Goal: Communication & Community: Ask a question

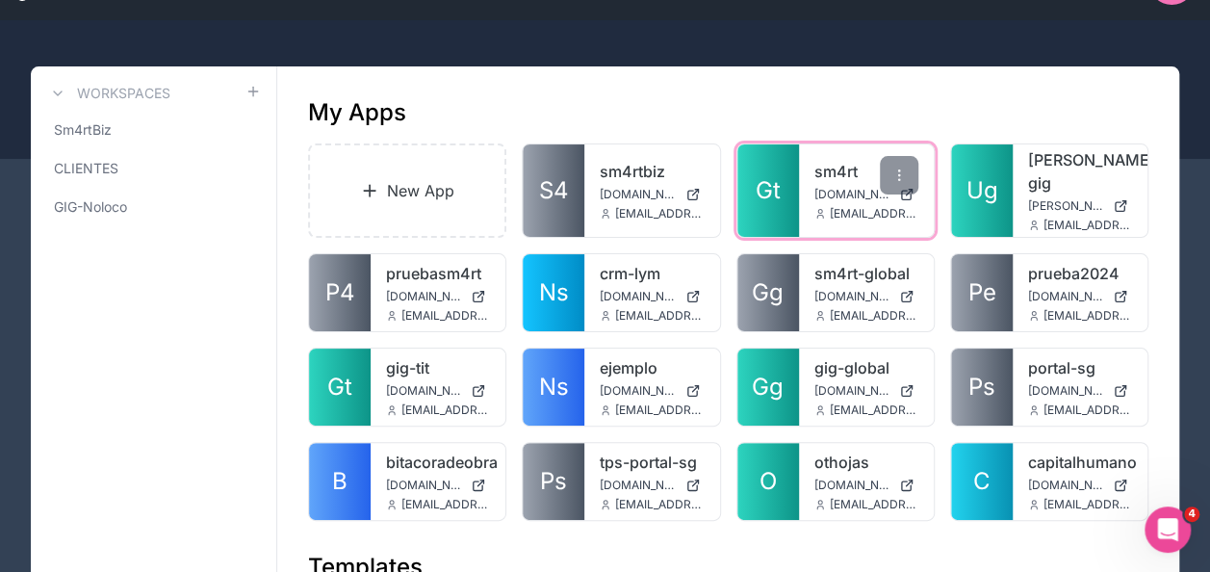
scroll to position [96, 0]
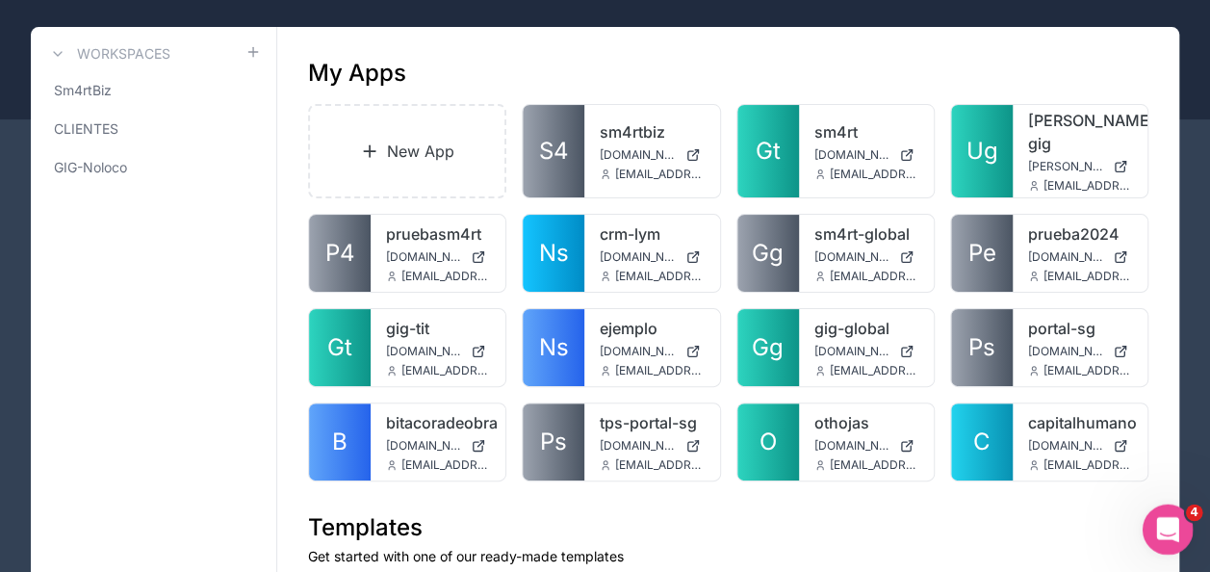
click at [1167, 530] on icon "Open Intercom Messenger" at bounding box center [1165, 527] width 32 height 32
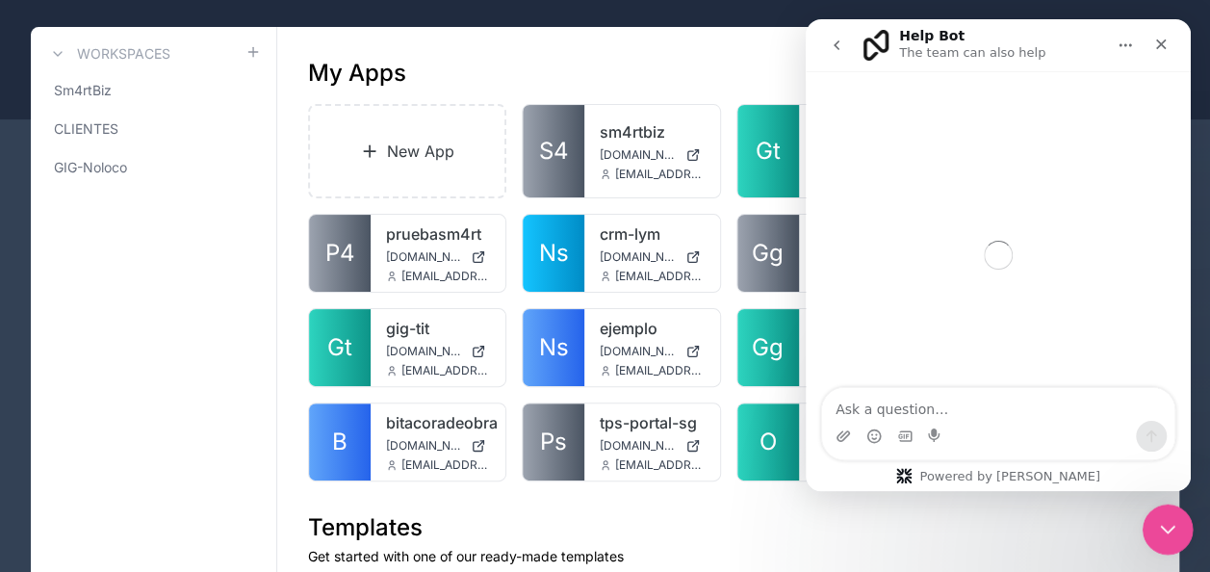
scroll to position [0, 0]
click at [837, 46] on icon "go back" at bounding box center [836, 45] width 15 height 15
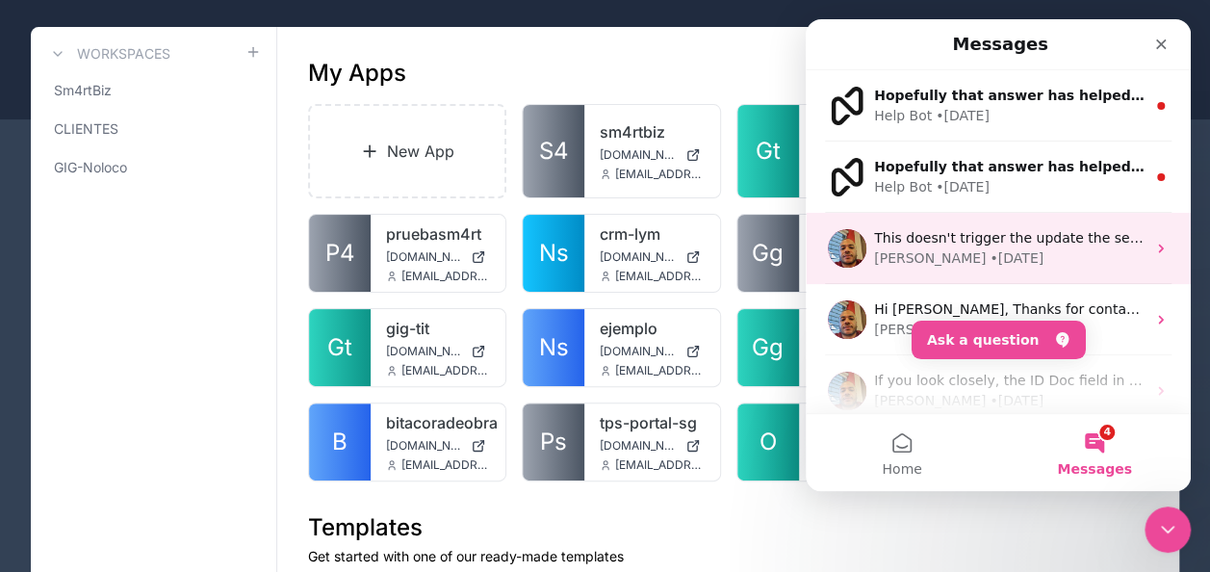
click at [1046, 264] on div "[PERSON_NAME] • [DATE]" at bounding box center [1009, 258] width 271 height 20
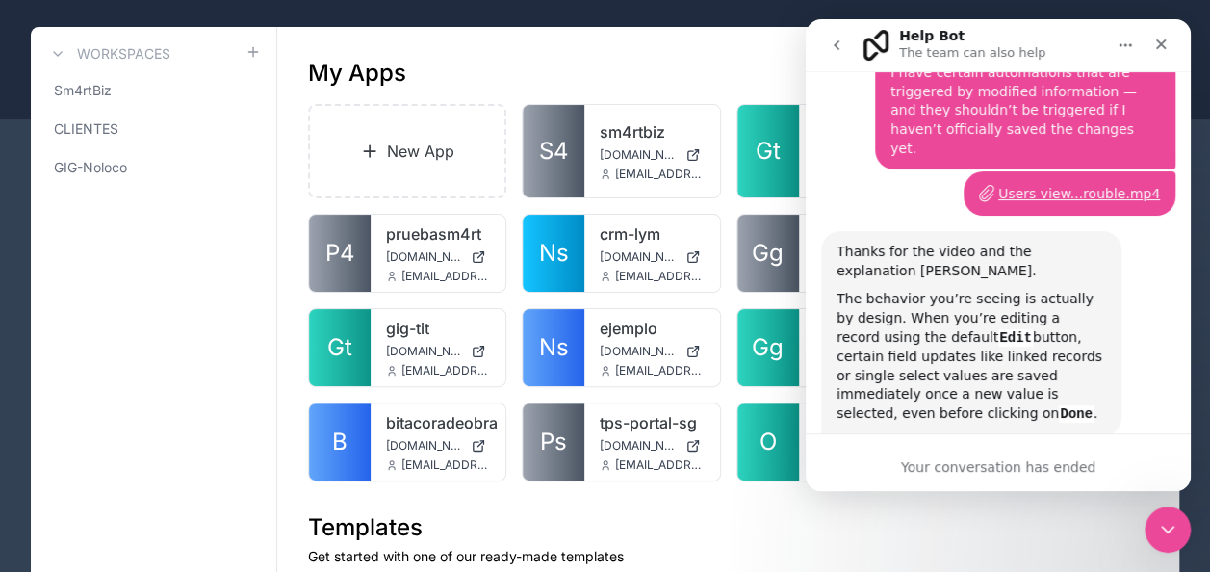
scroll to position [3523, 0]
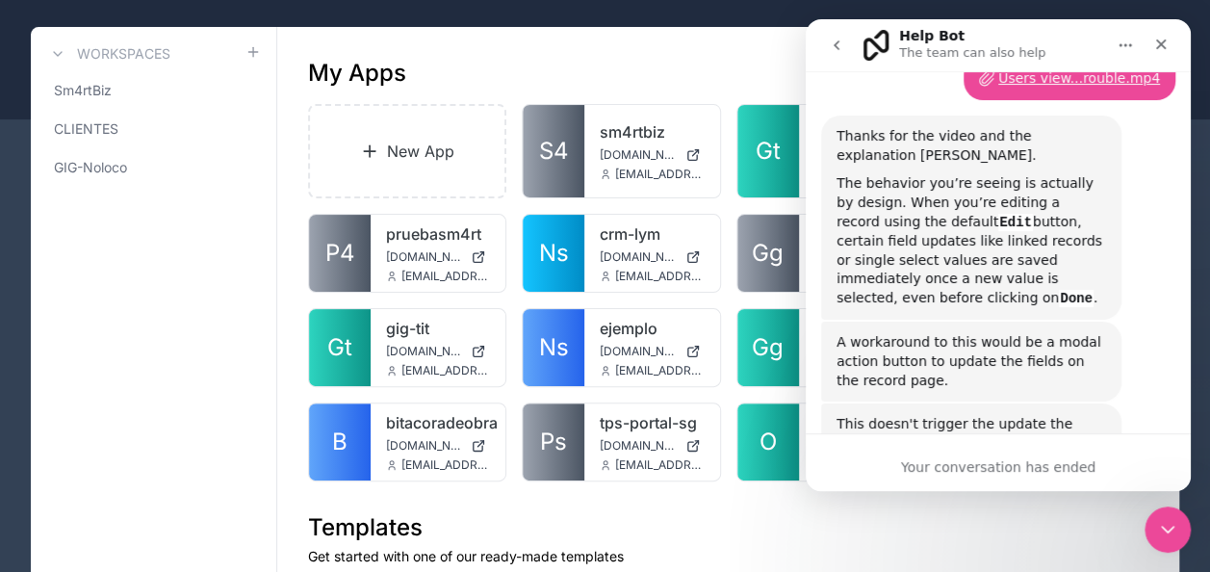
click at [835, 40] on icon "go back" at bounding box center [836, 45] width 15 height 15
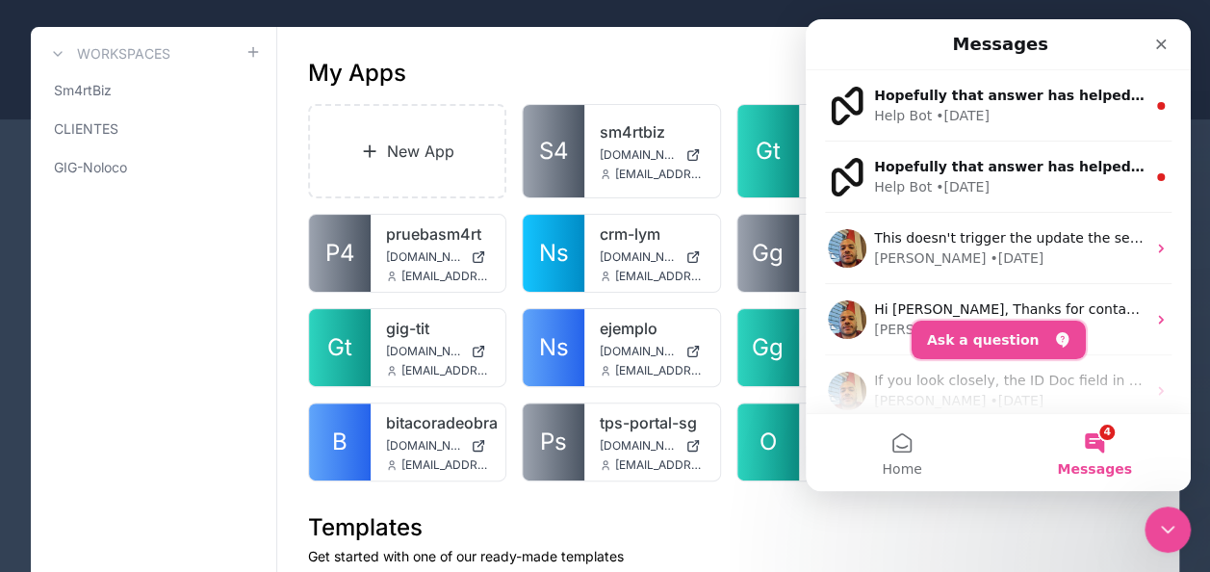
click at [1055, 333] on icon "Ask a question" at bounding box center [1061, 339] width 13 height 15
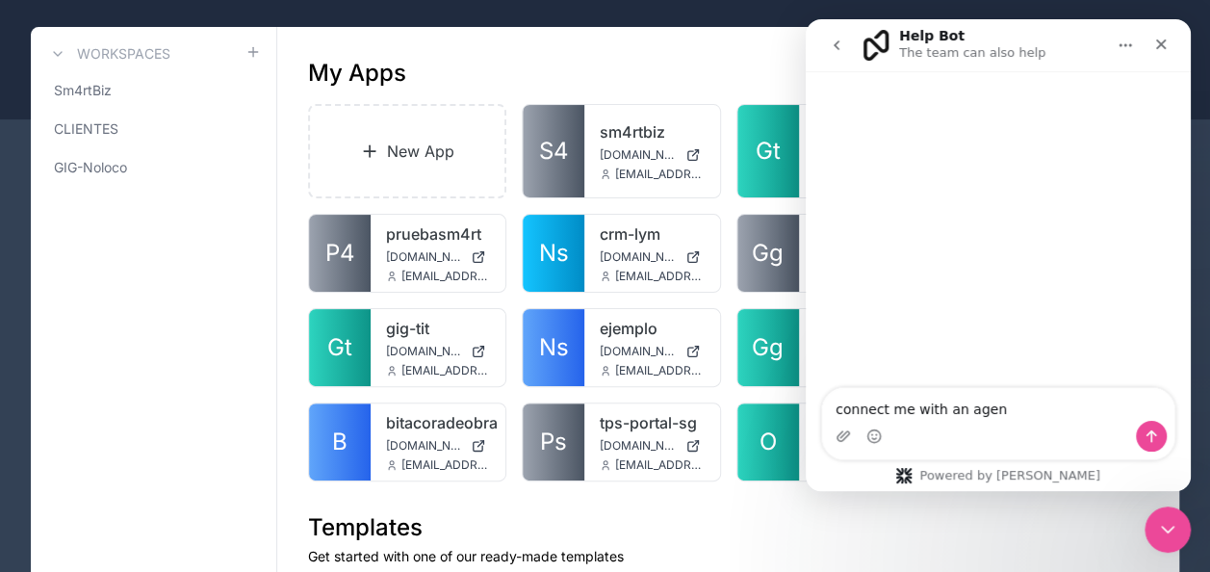
type textarea "connect me with an agend"
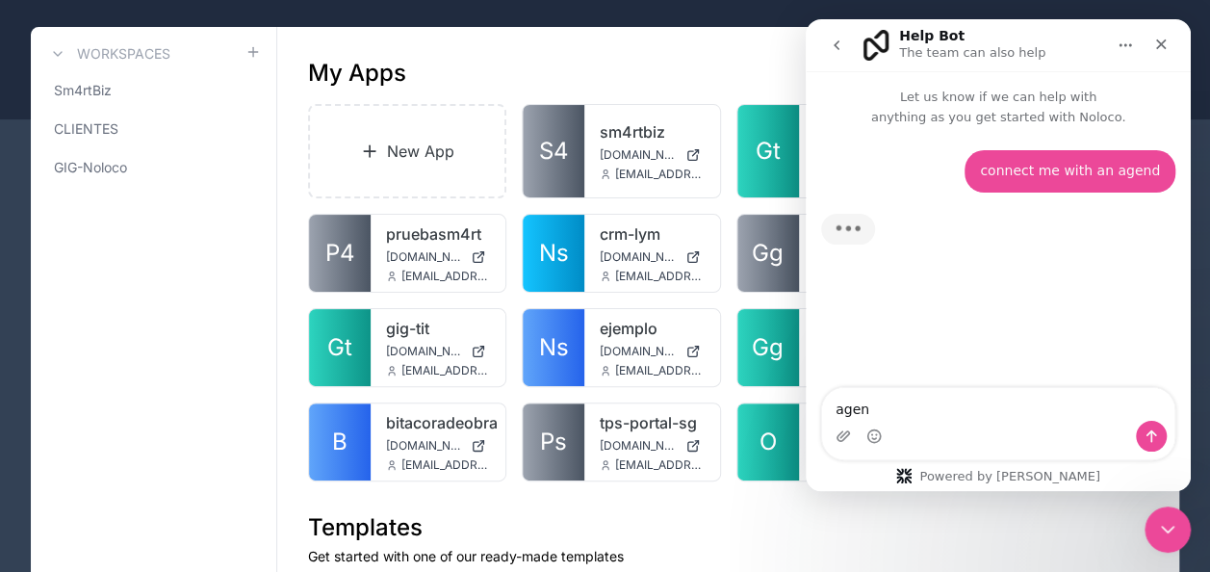
type textarea "agent"
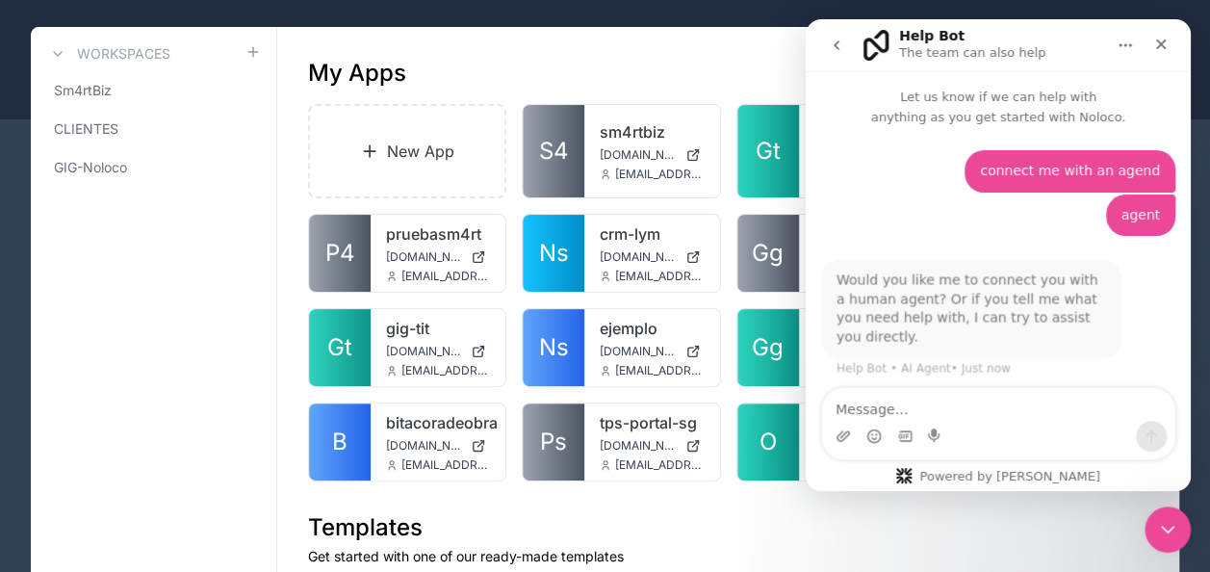
scroll to position [2, 0]
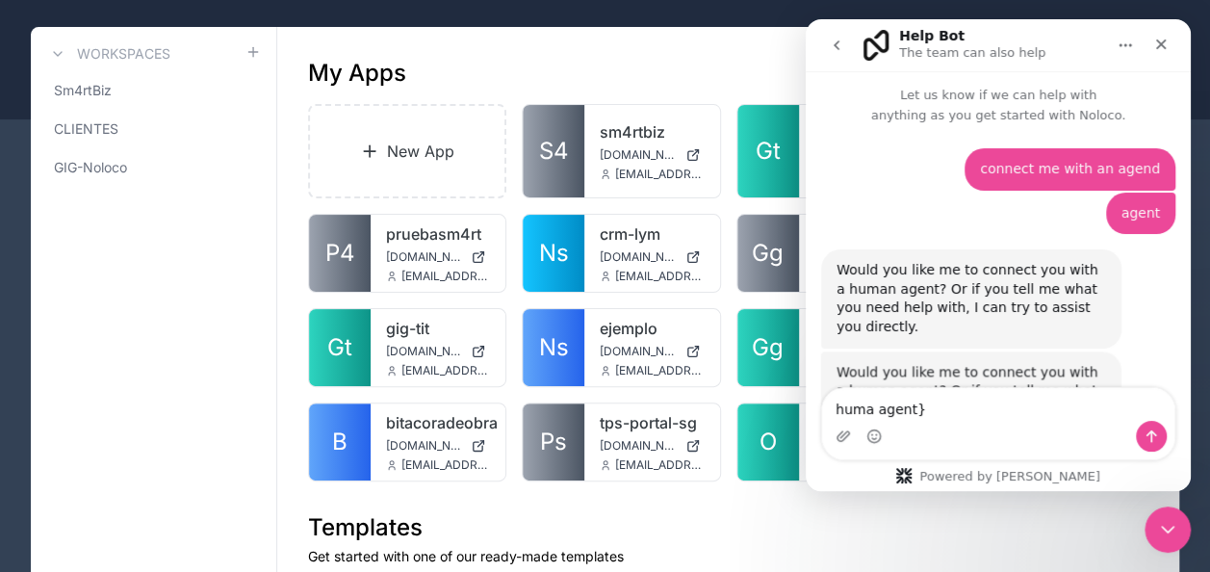
type textarea "huma agent"
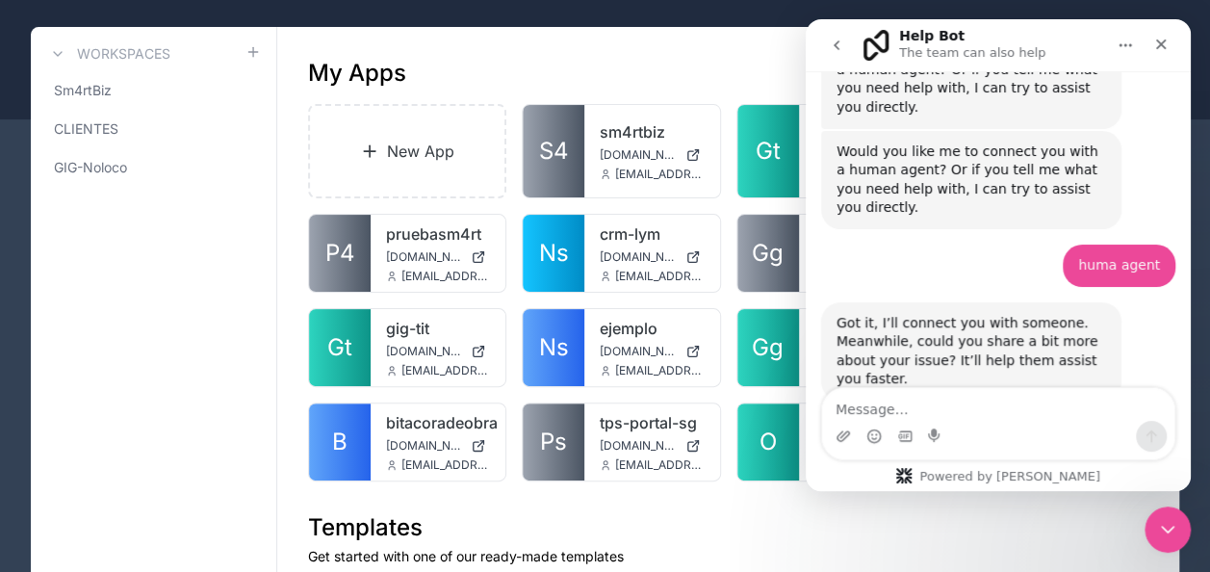
scroll to position [254, 0]
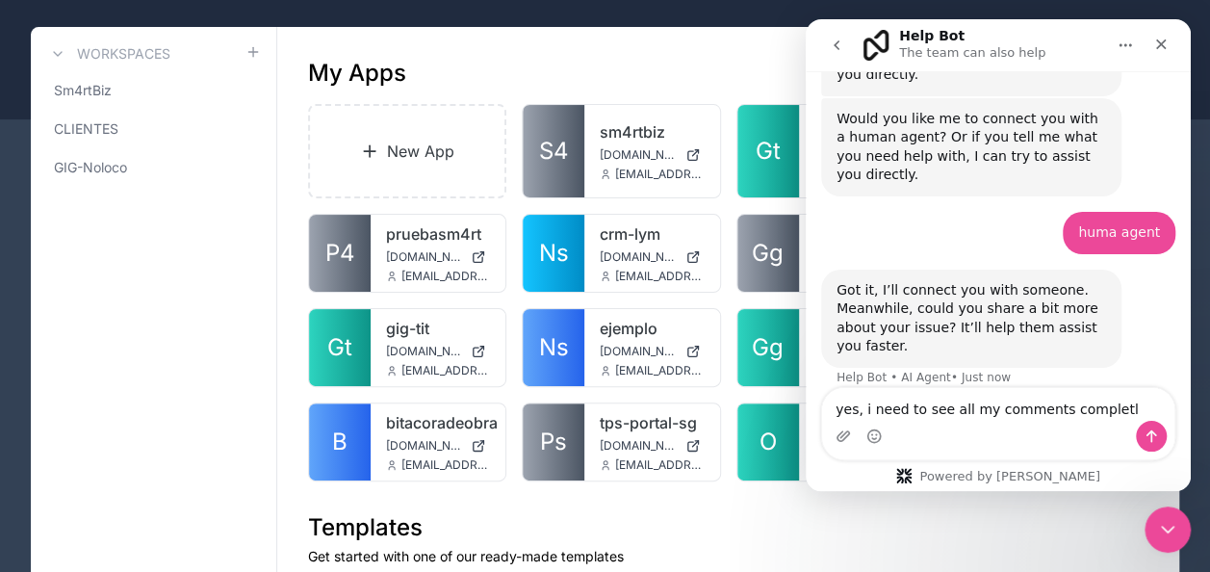
type textarea "yes, i need to see all my comments completly"
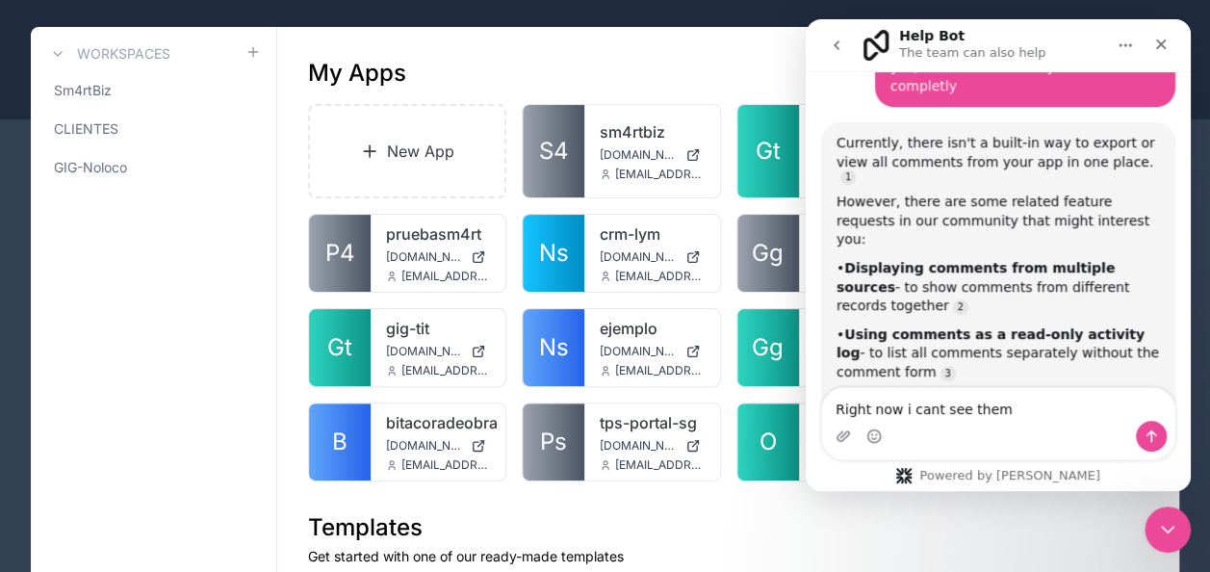
scroll to position [595, 0]
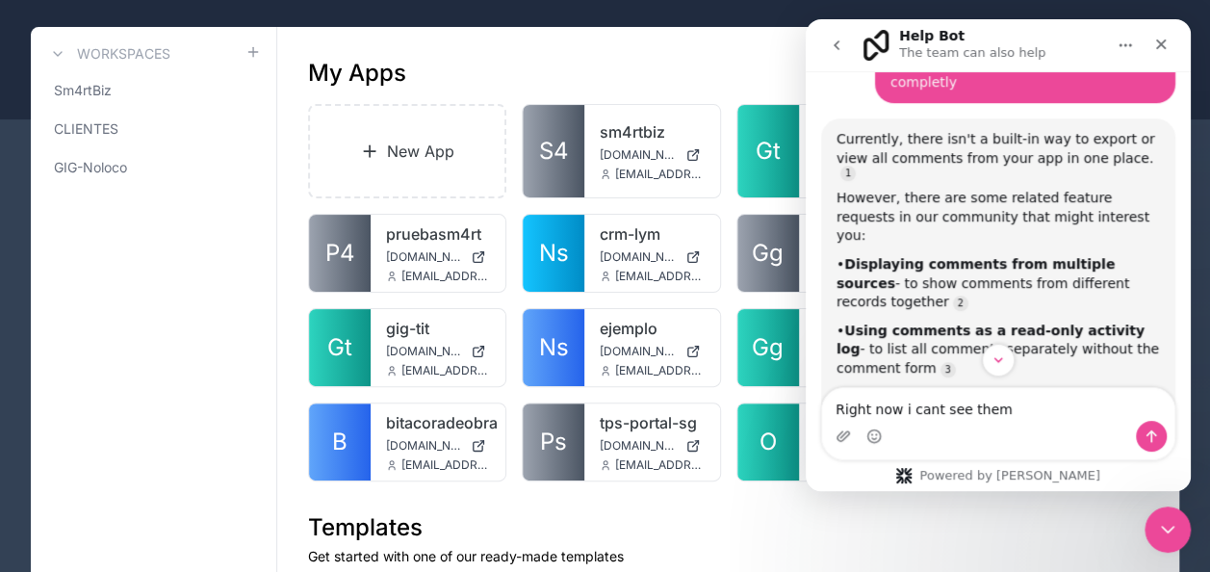
type textarea "Right now i cant see them"
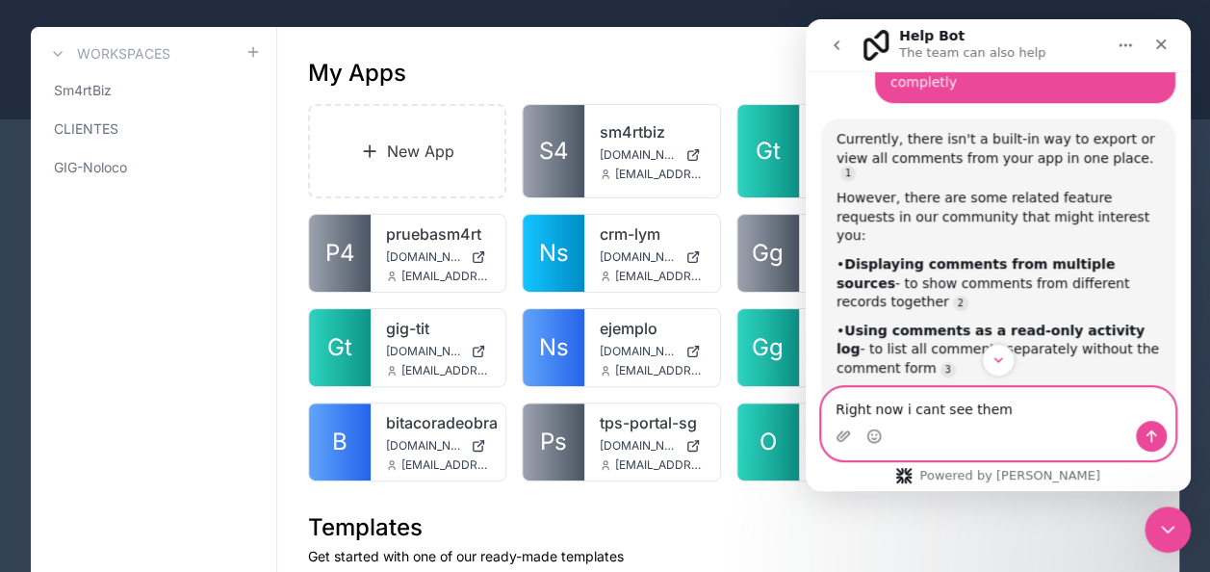
click at [1033, 411] on textarea "Right now i cant see them" at bounding box center [998, 404] width 352 height 33
click at [848, 435] on icon "Upload attachment" at bounding box center [842, 435] width 13 height 11
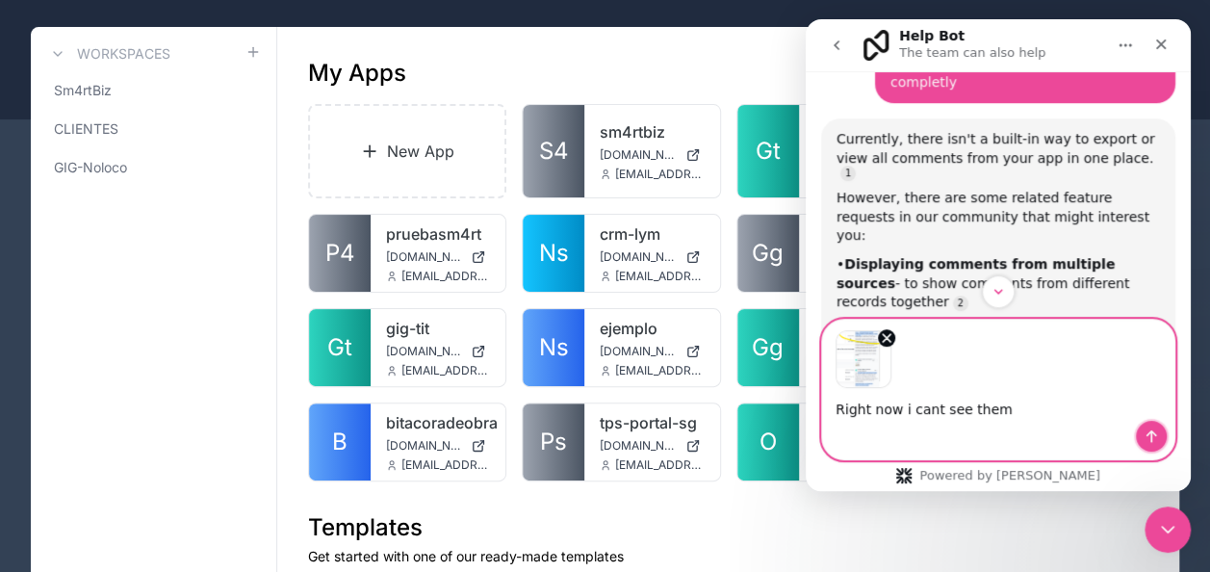
click at [1154, 435] on icon "Send a message…" at bounding box center [1151, 435] width 15 height 15
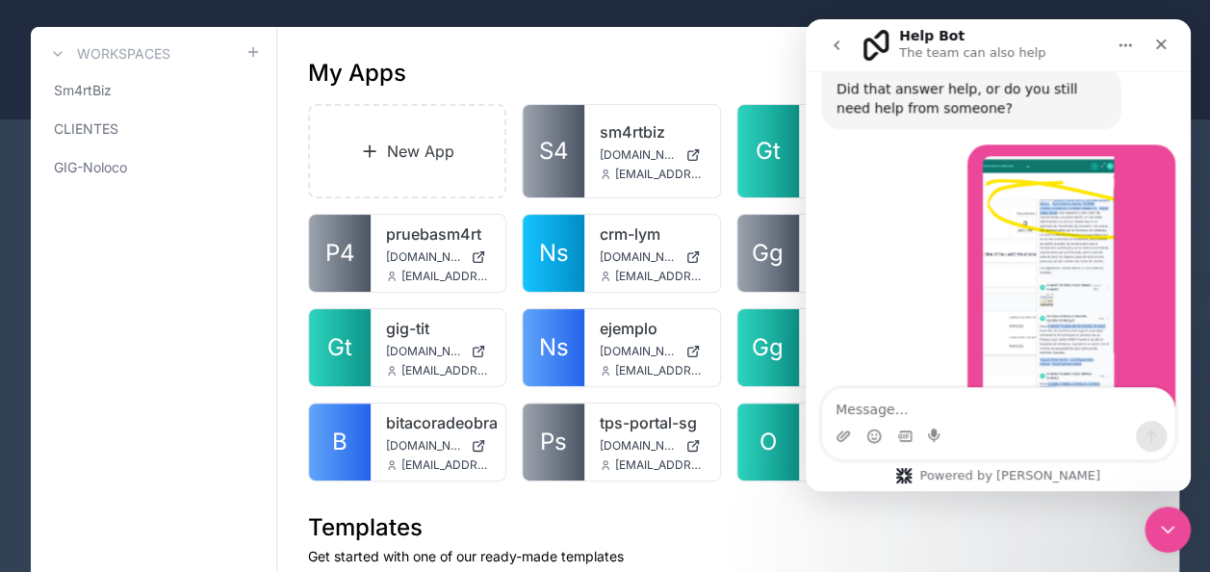
scroll to position [1065, 0]
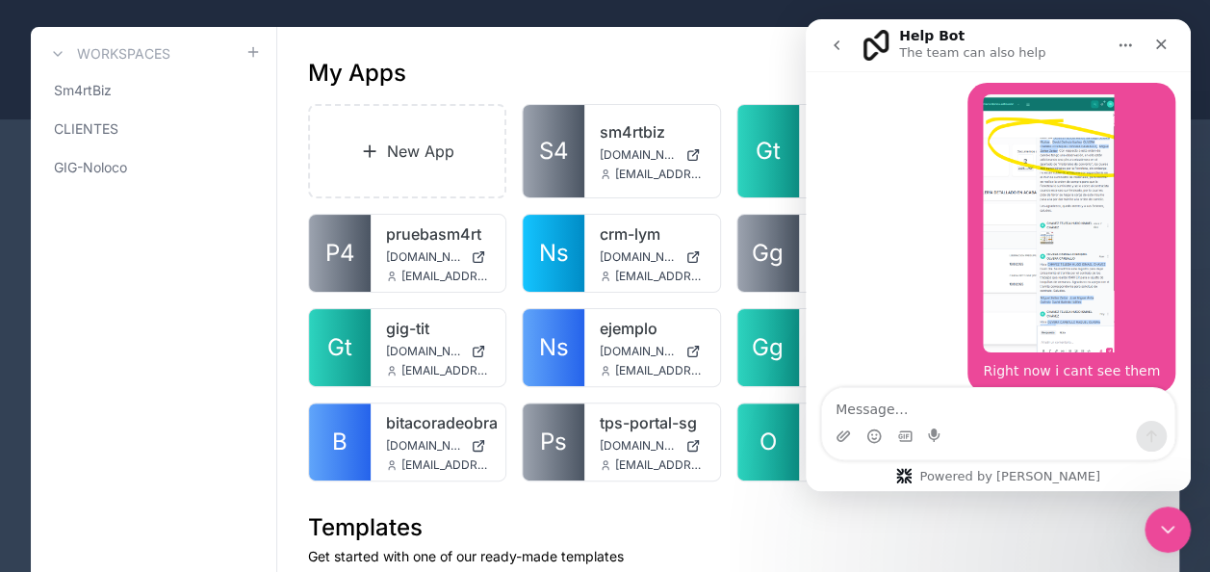
click at [987, 404] on textarea "Message…" at bounding box center [998, 404] width 352 height 33
type textarea "in the split view"
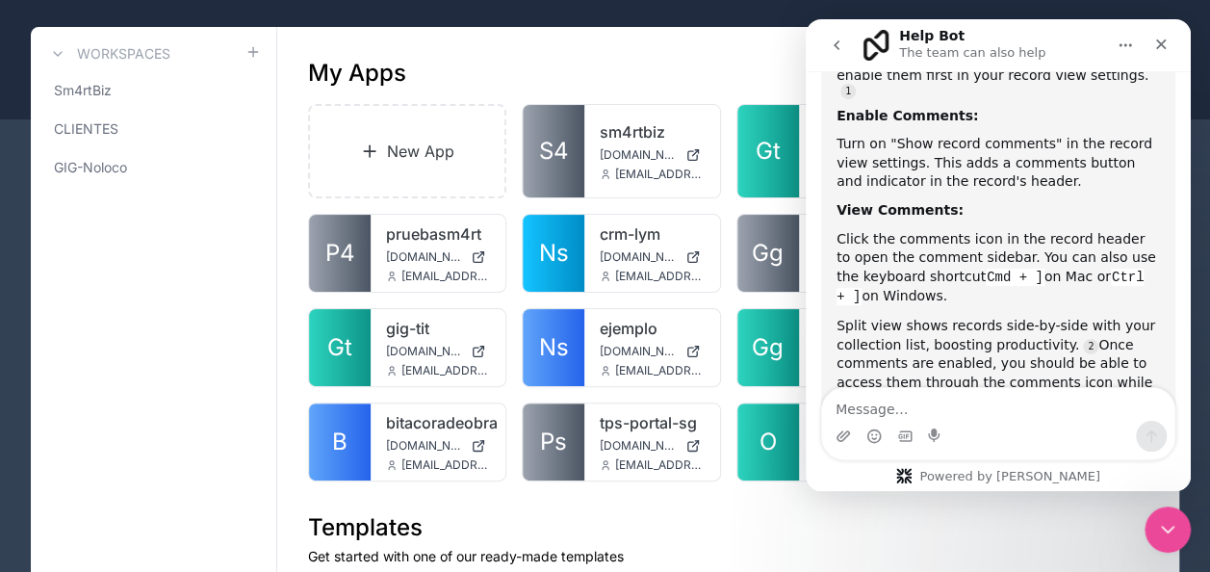
scroll to position [1504, 0]
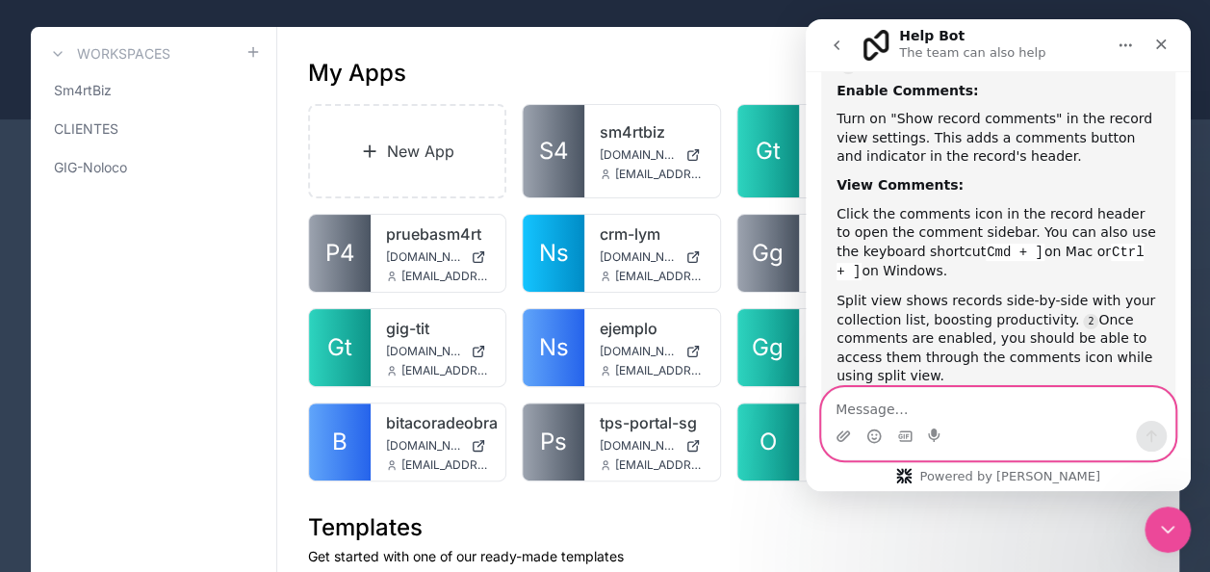
click at [914, 414] on textarea "Message…" at bounding box center [998, 404] width 352 height 33
paste textarea "[URL][DOMAIN_NAME]"
type textarea "[URL][DOMAIN_NAME]"
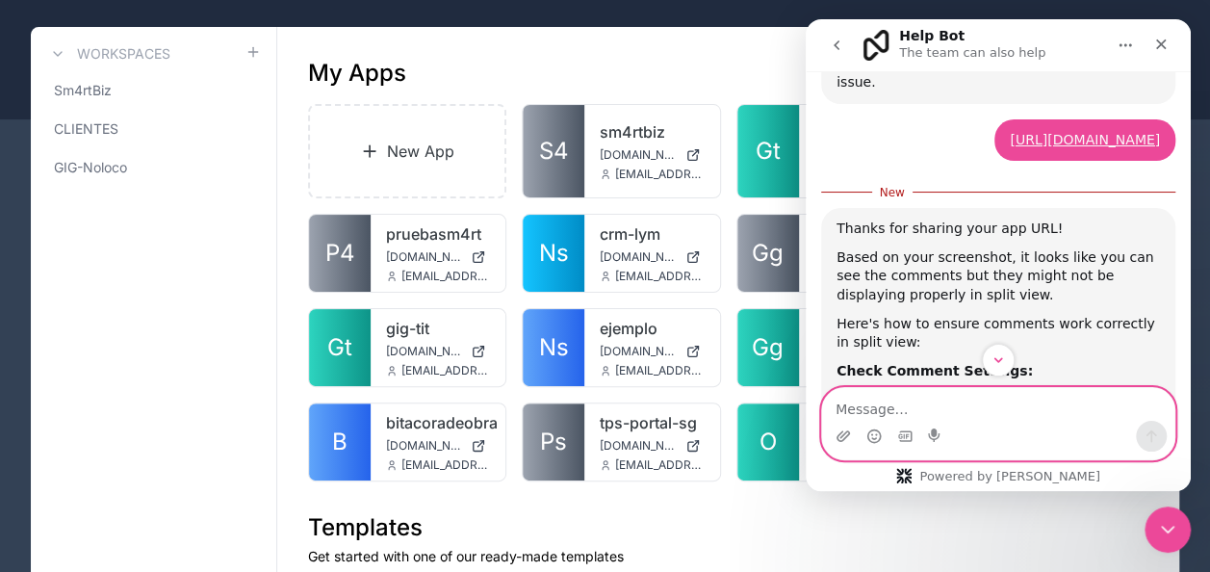
scroll to position [1960, 0]
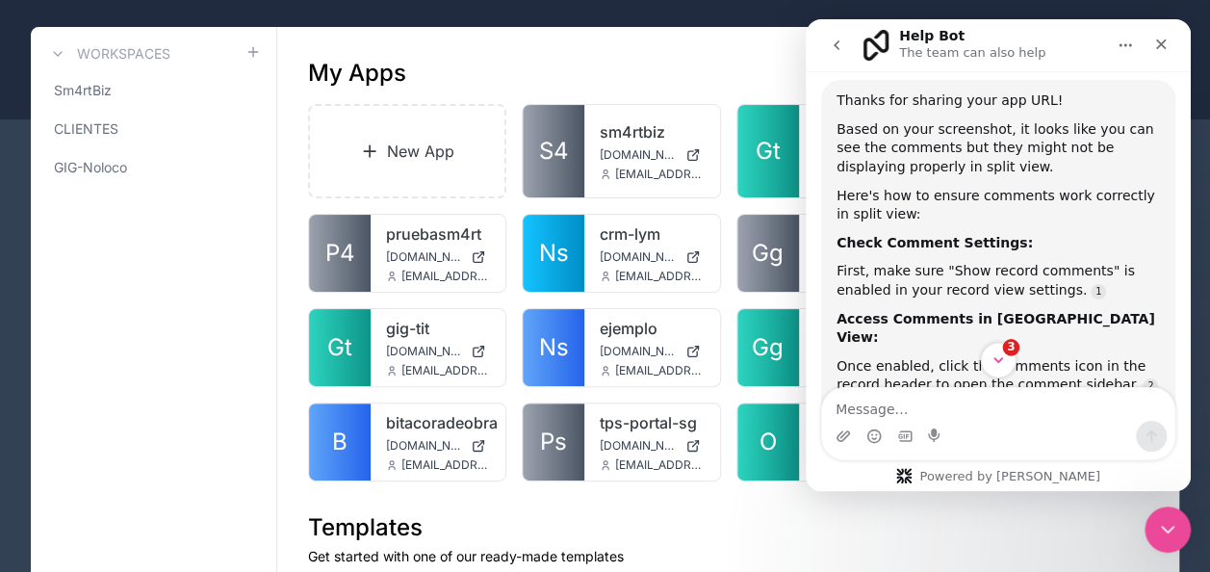
click at [1006, 351] on span "3" at bounding box center [1010, 347] width 17 height 17
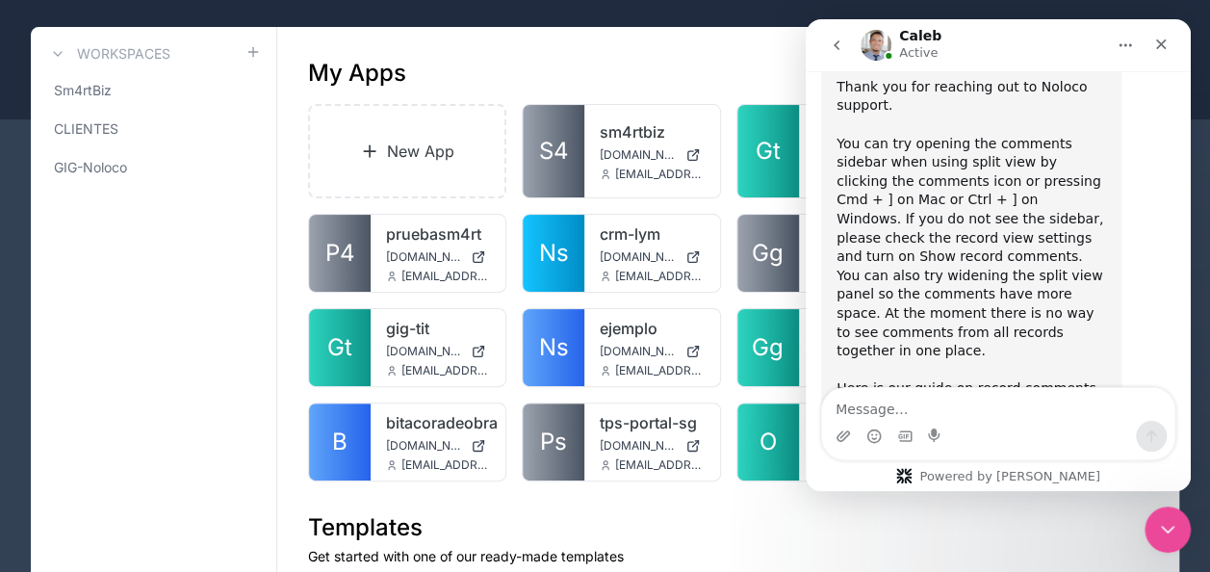
scroll to position [2768, 0]
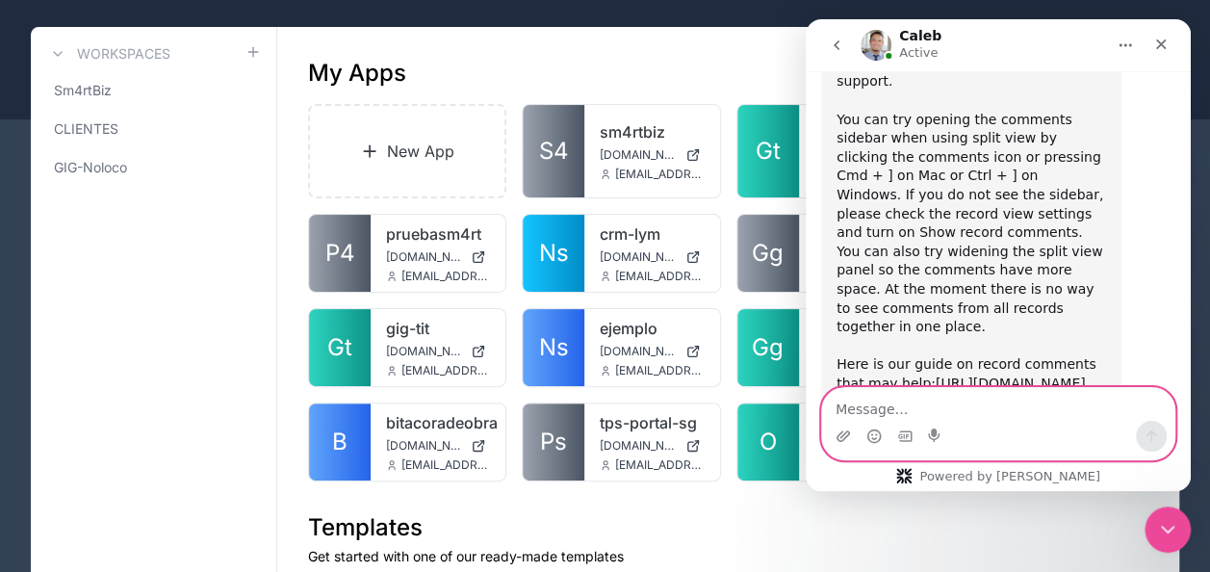
click at [1035, 408] on textarea "Message…" at bounding box center [998, 404] width 352 height 33
type textarea "h"
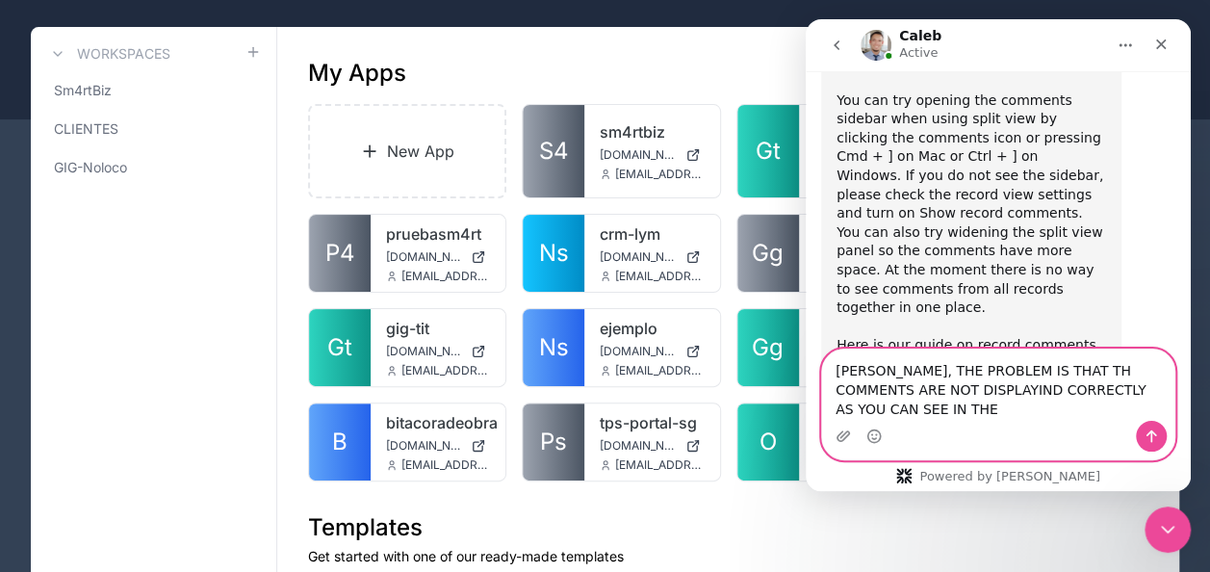
scroll to position [2807, 0]
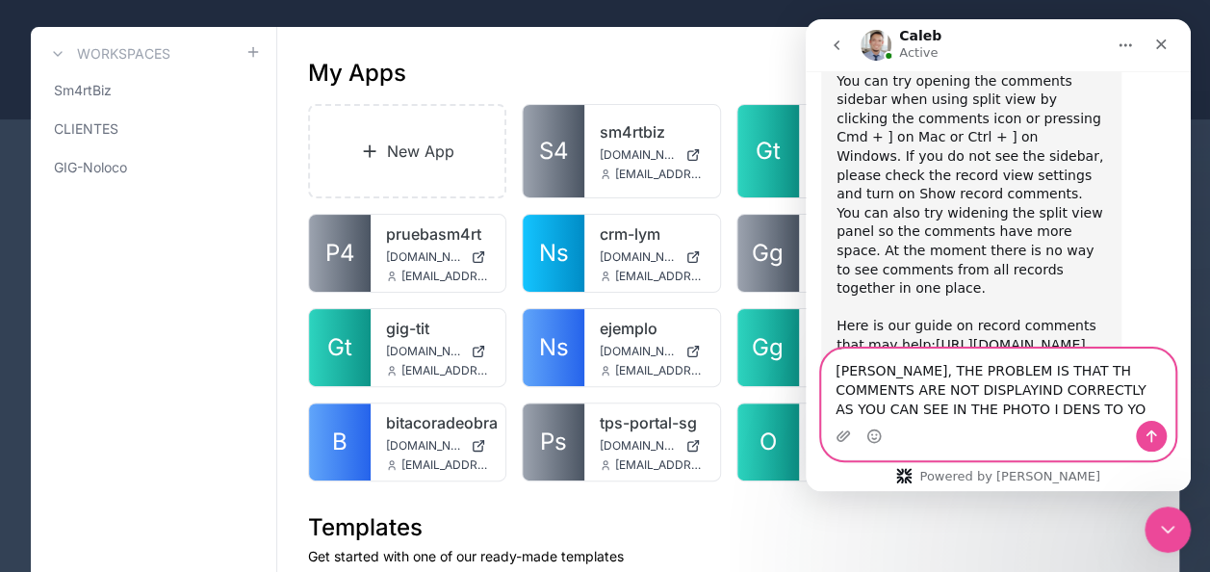
type textarea "[PERSON_NAME], THE PROBLEM IS THAT TH COMMENTS ARE NOT DISPLAYIND CORRECTLY AS …"
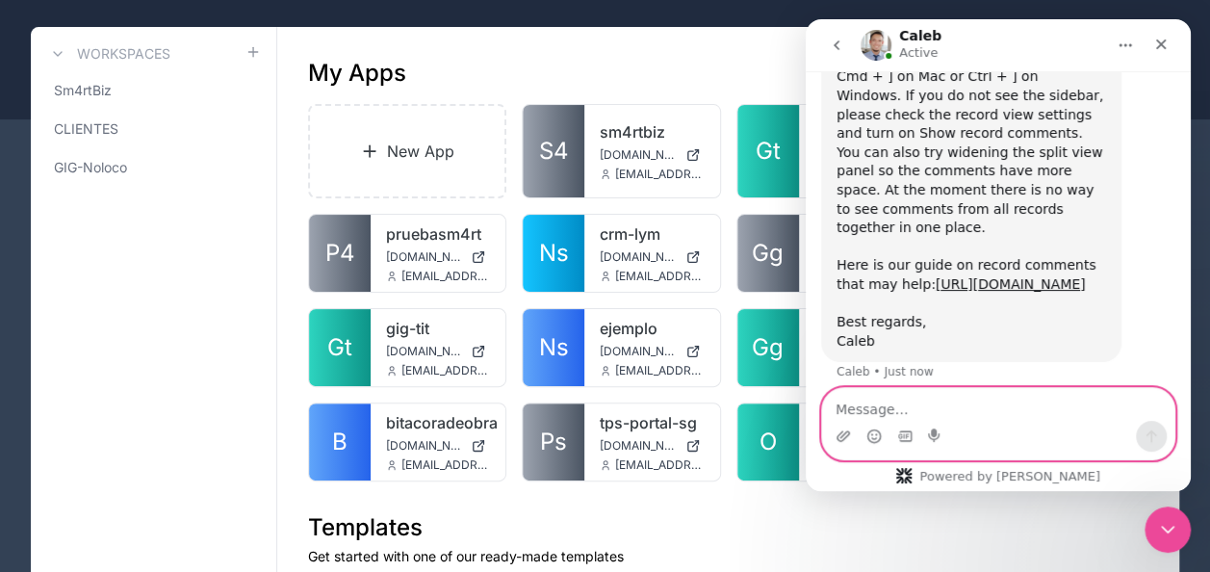
scroll to position [2851, 0]
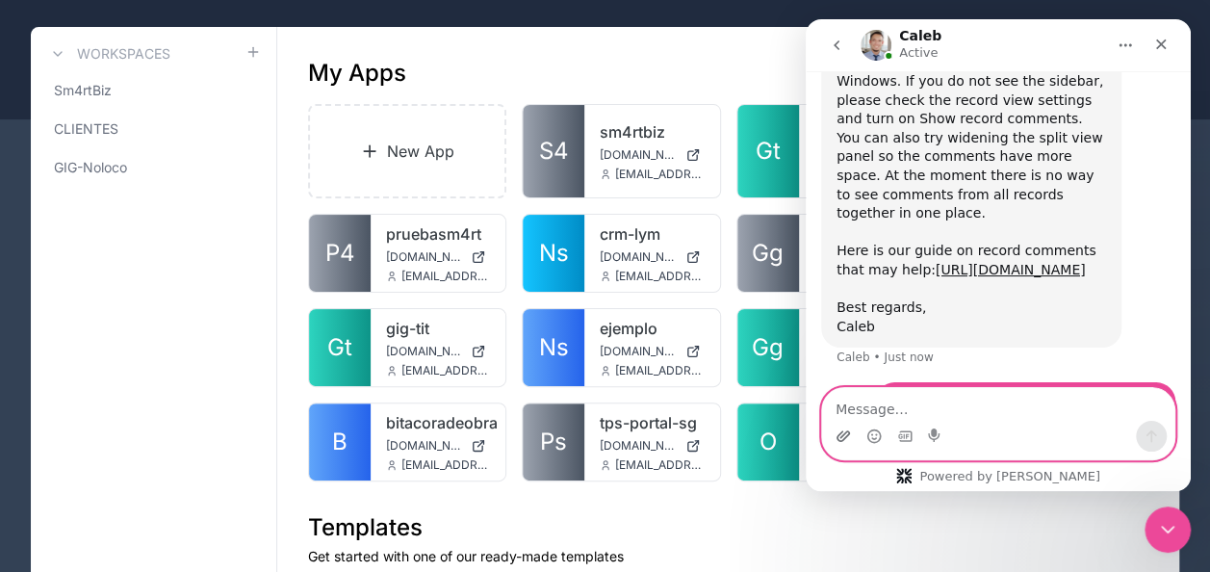
click at [846, 429] on icon "Upload attachment" at bounding box center [843, 435] width 15 height 15
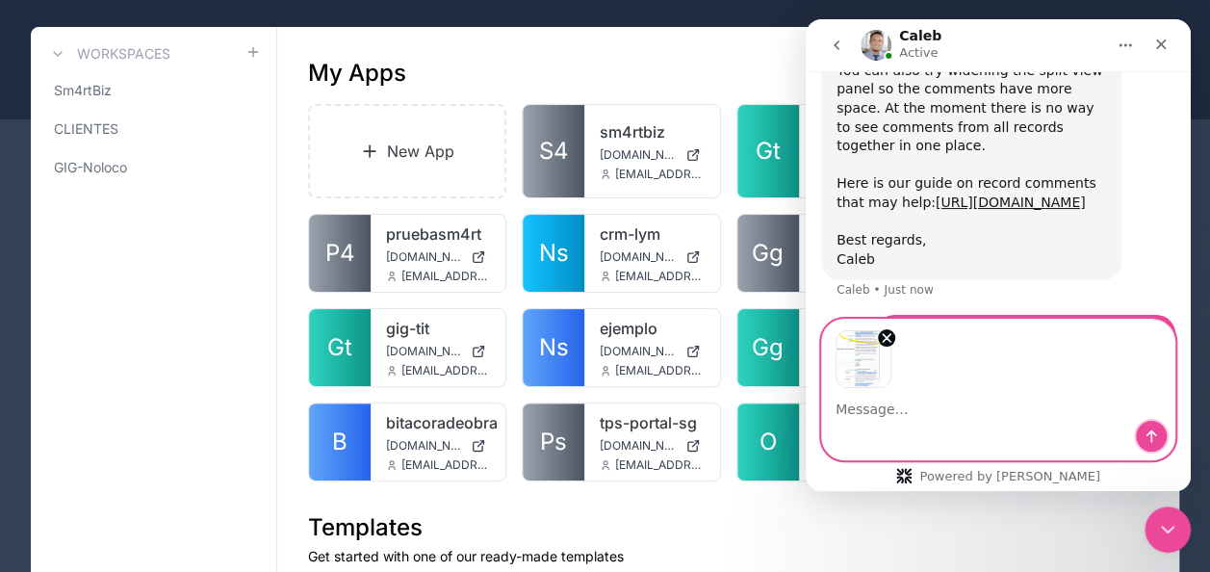
click at [1153, 435] on icon "Send a message…" at bounding box center [1151, 435] width 15 height 15
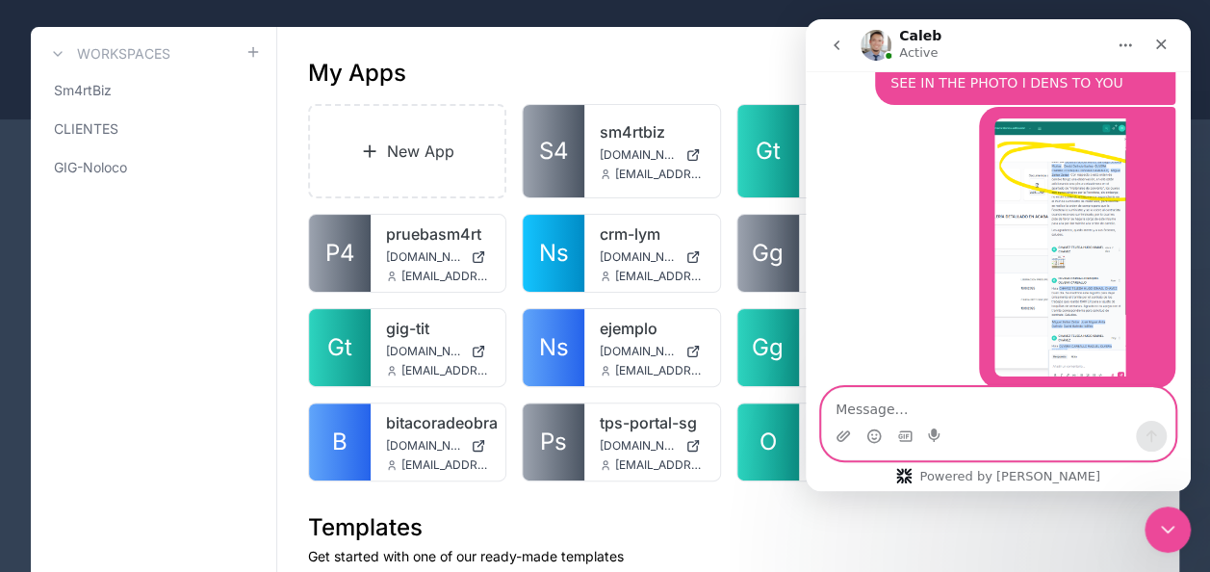
scroll to position [3210, 0]
click at [992, 400] on textarea "Message…" at bounding box center [998, 404] width 352 height 33
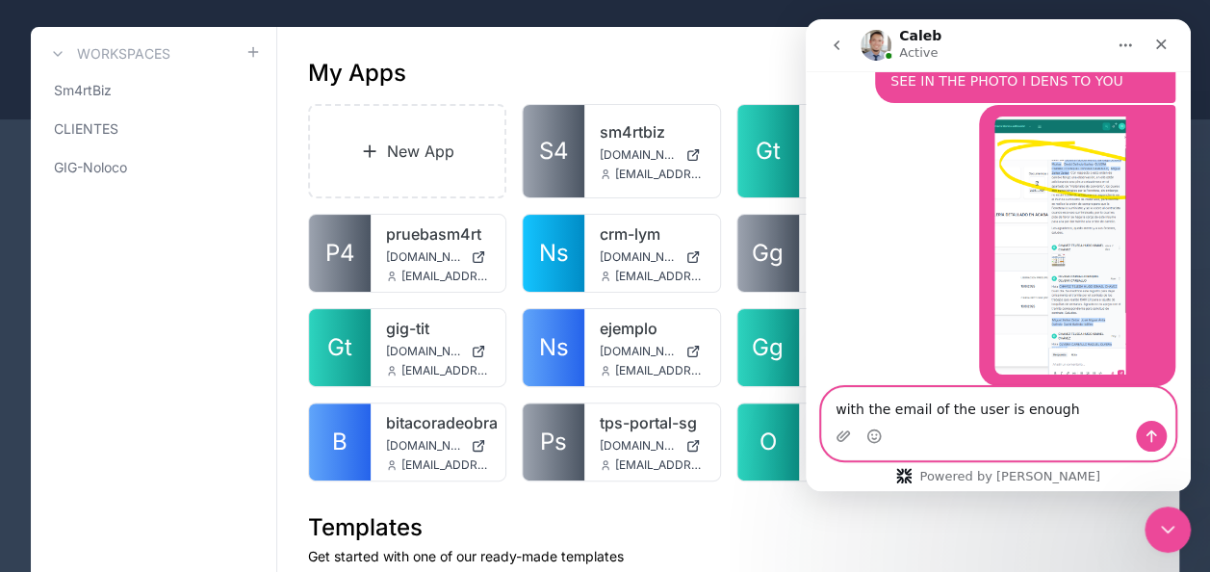
type textarea "with the email of the user is enough?"
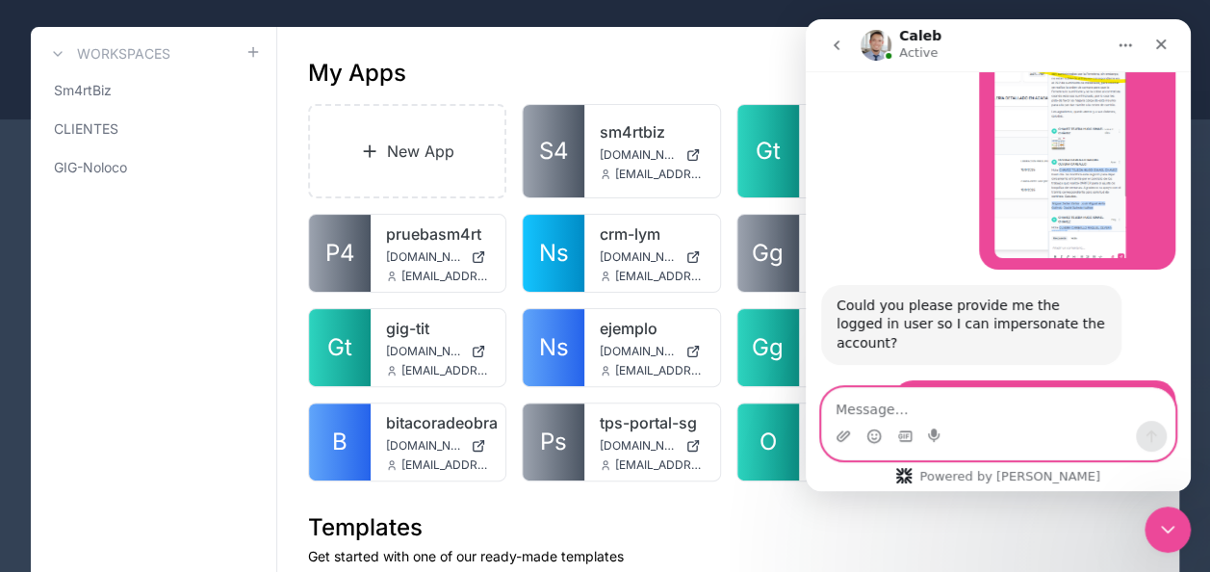
scroll to position [3325, 0]
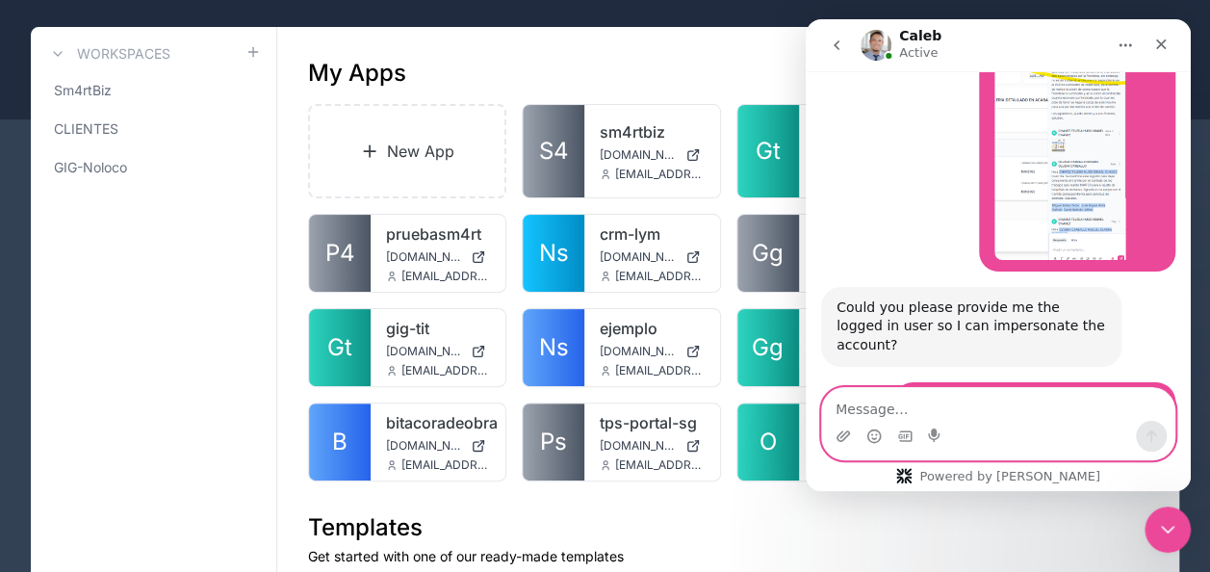
drag, startPoint x: 965, startPoint y: 399, endPoint x: 1019, endPoint y: 395, distance: 54.0
click at [965, 399] on textarea "Message…" at bounding box center [998, 404] width 352 height 33
paste textarea "[PERSON_NAME][EMAIL_ADDRESS][PERSON_NAME][DOMAIN_NAME]"
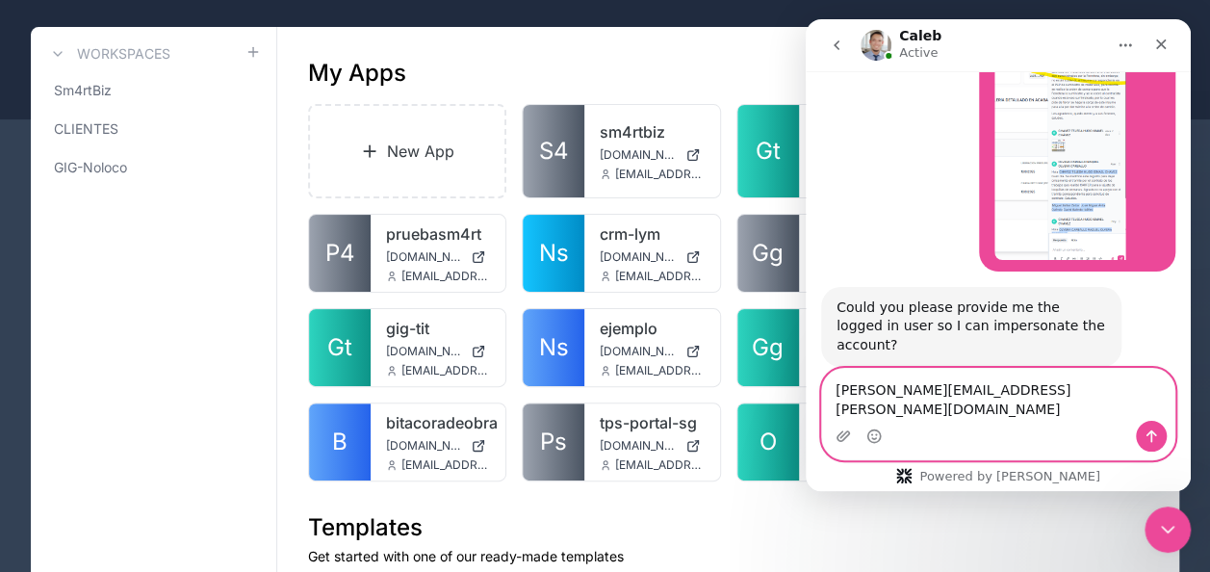
type textarea "[PERSON_NAME][EMAIL_ADDRESS][PERSON_NAME][DOMAIN_NAME]"
click at [1158, 431] on icon "Send a message…" at bounding box center [1151, 435] width 15 height 15
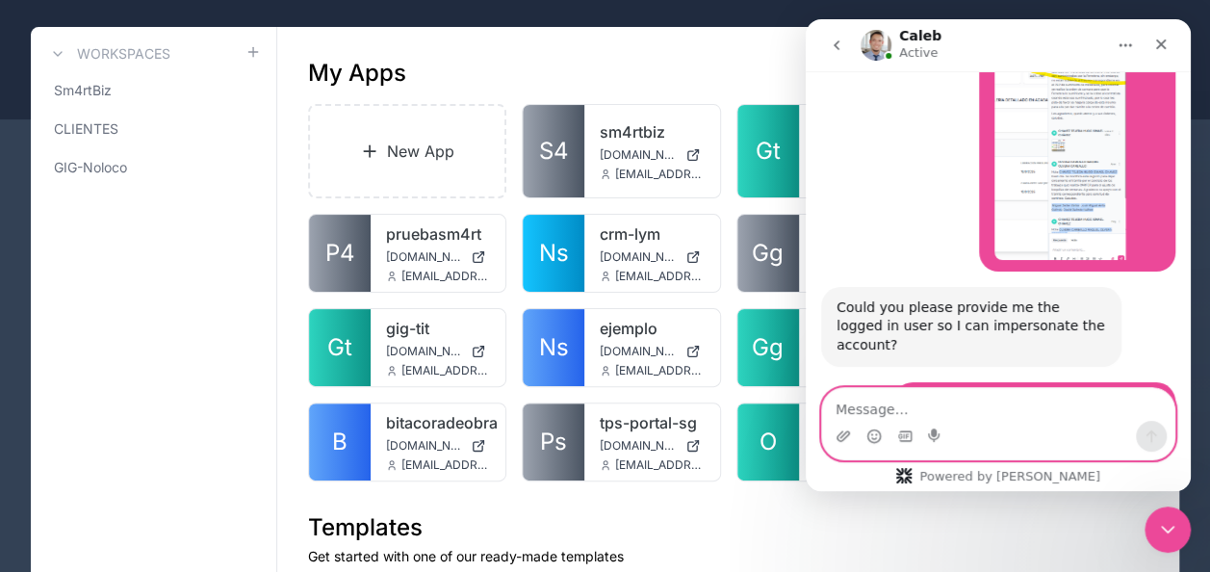
scroll to position [3383, 0]
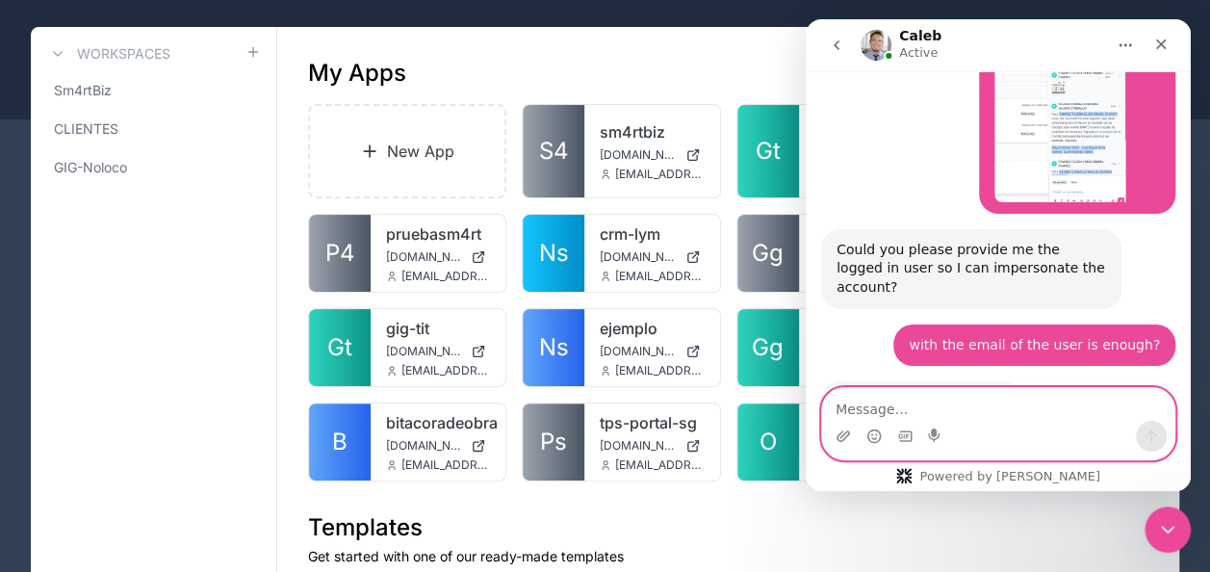
click at [962, 412] on textarea "Message…" at bounding box center [998, 404] width 352 height 33
paste textarea "[URL][DOMAIN_NAME]"
type textarea "URL: [URL][DOMAIN_NAME]"
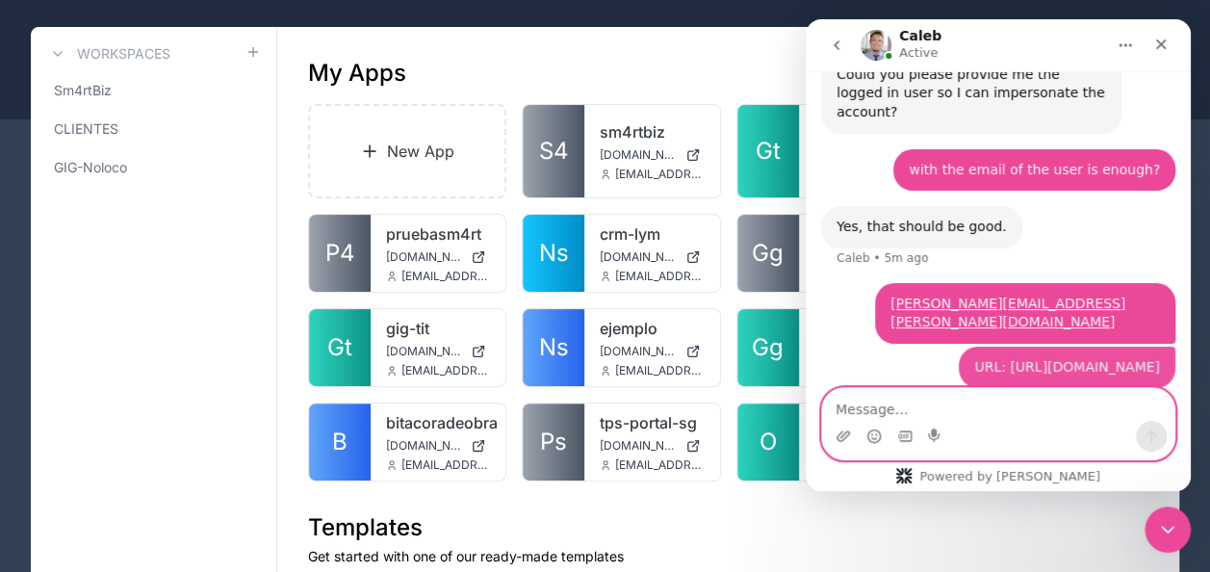
scroll to position [3577, 0]
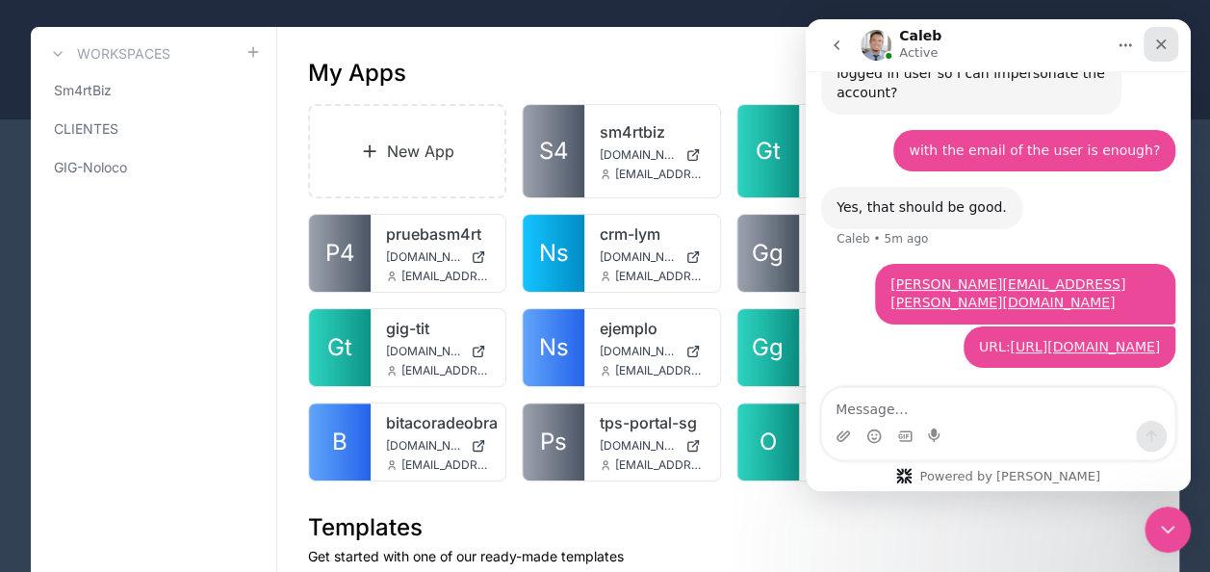
click at [1159, 48] on icon "Close" at bounding box center [1160, 44] width 15 height 15
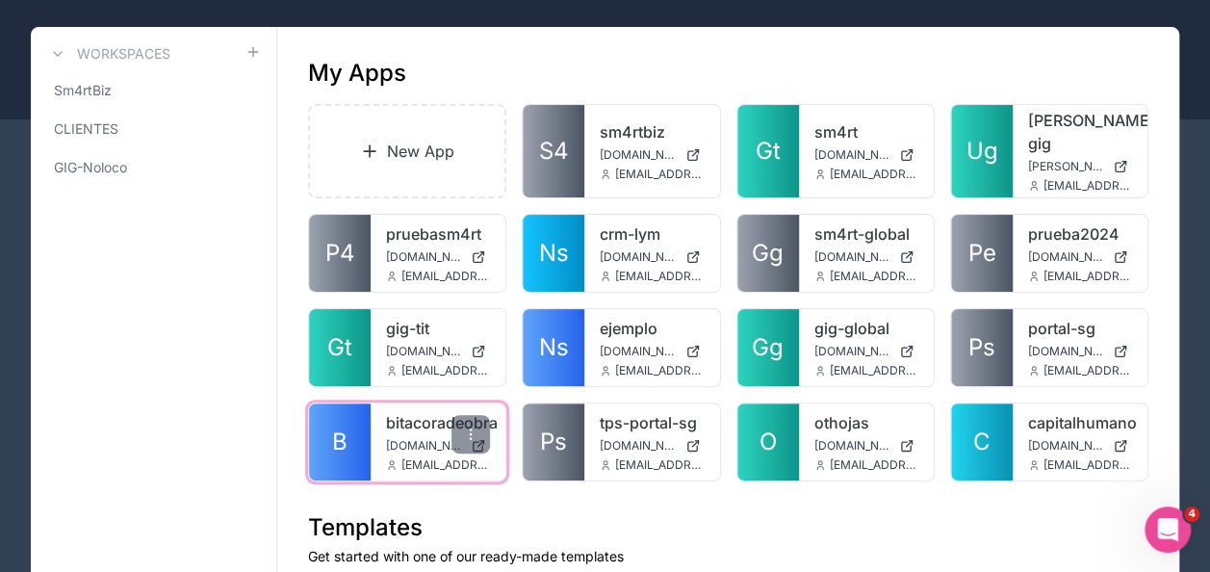
click at [335, 426] on span "B" at bounding box center [339, 441] width 15 height 31
